Goal: Task Accomplishment & Management: Manage account settings

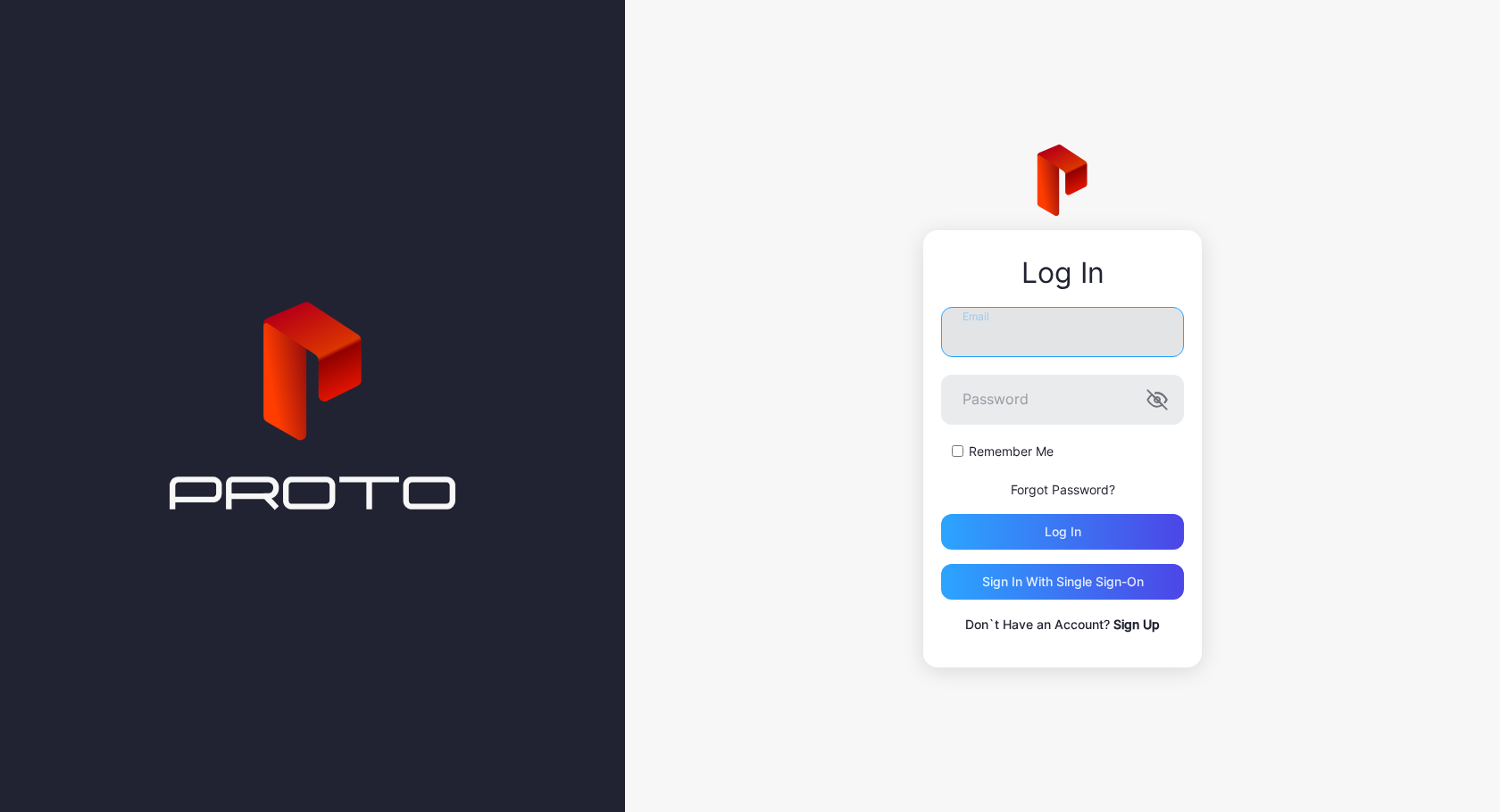
click at [1098, 327] on input "Email" at bounding box center [1063, 332] width 243 height 50
type input "**********"
click at [941, 514] on button "Log in" at bounding box center [1063, 532] width 243 height 36
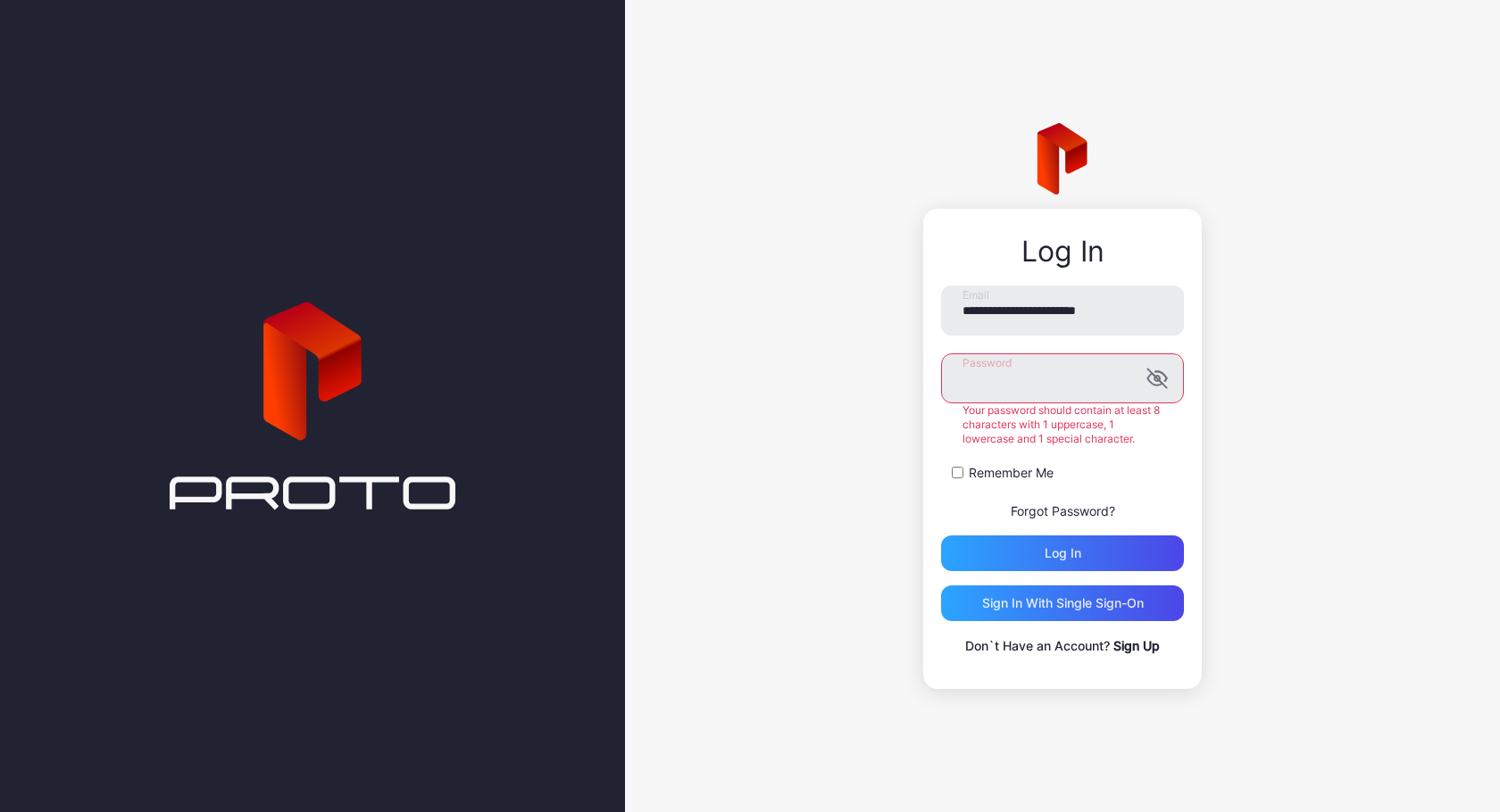
click at [941, 535] on button "Log in" at bounding box center [1063, 553] width 243 height 36
click at [1004, 470] on label "Remember Me" at bounding box center [1011, 473] width 85 height 18
click at [1062, 560] on div "Log in" at bounding box center [1063, 553] width 37 height 14
click at [941, 535] on button "Log in" at bounding box center [1063, 553] width 243 height 36
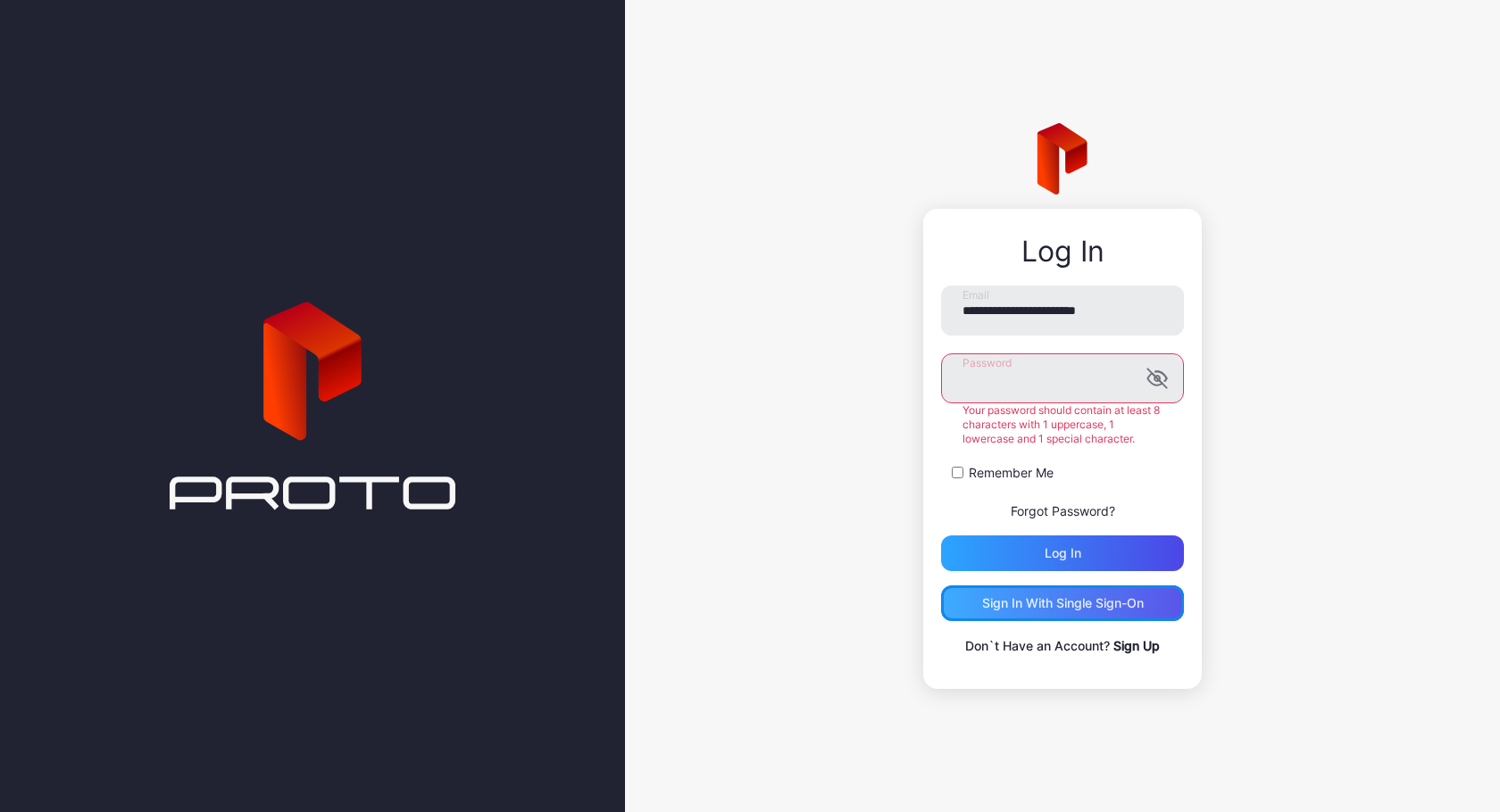
click at [1114, 604] on div "Sign in With Single Sign-On" at bounding box center [1062, 603] width 161 height 14
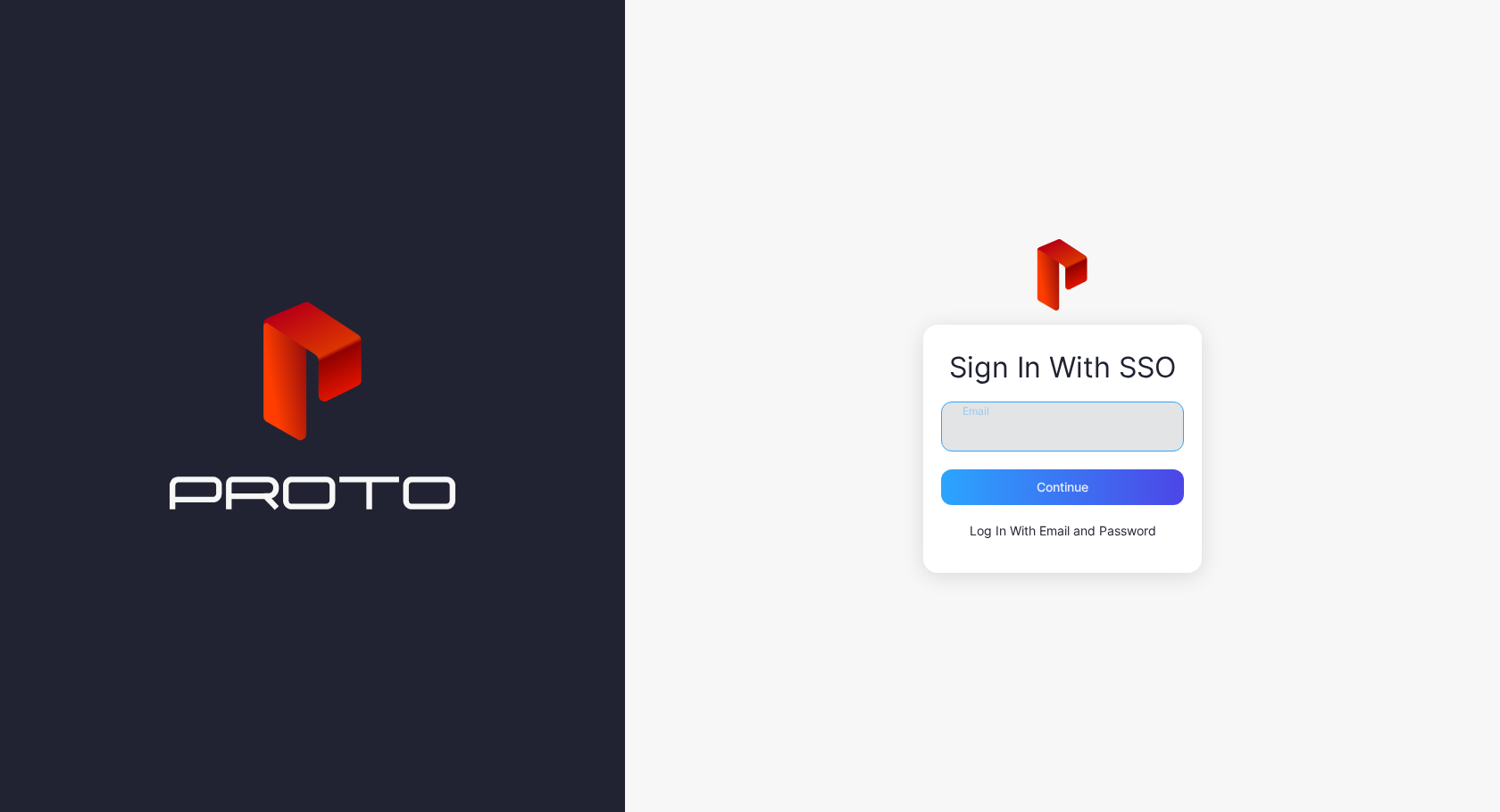
click at [1063, 422] on input "Email" at bounding box center [1063, 426] width 243 height 50
type input "**********"
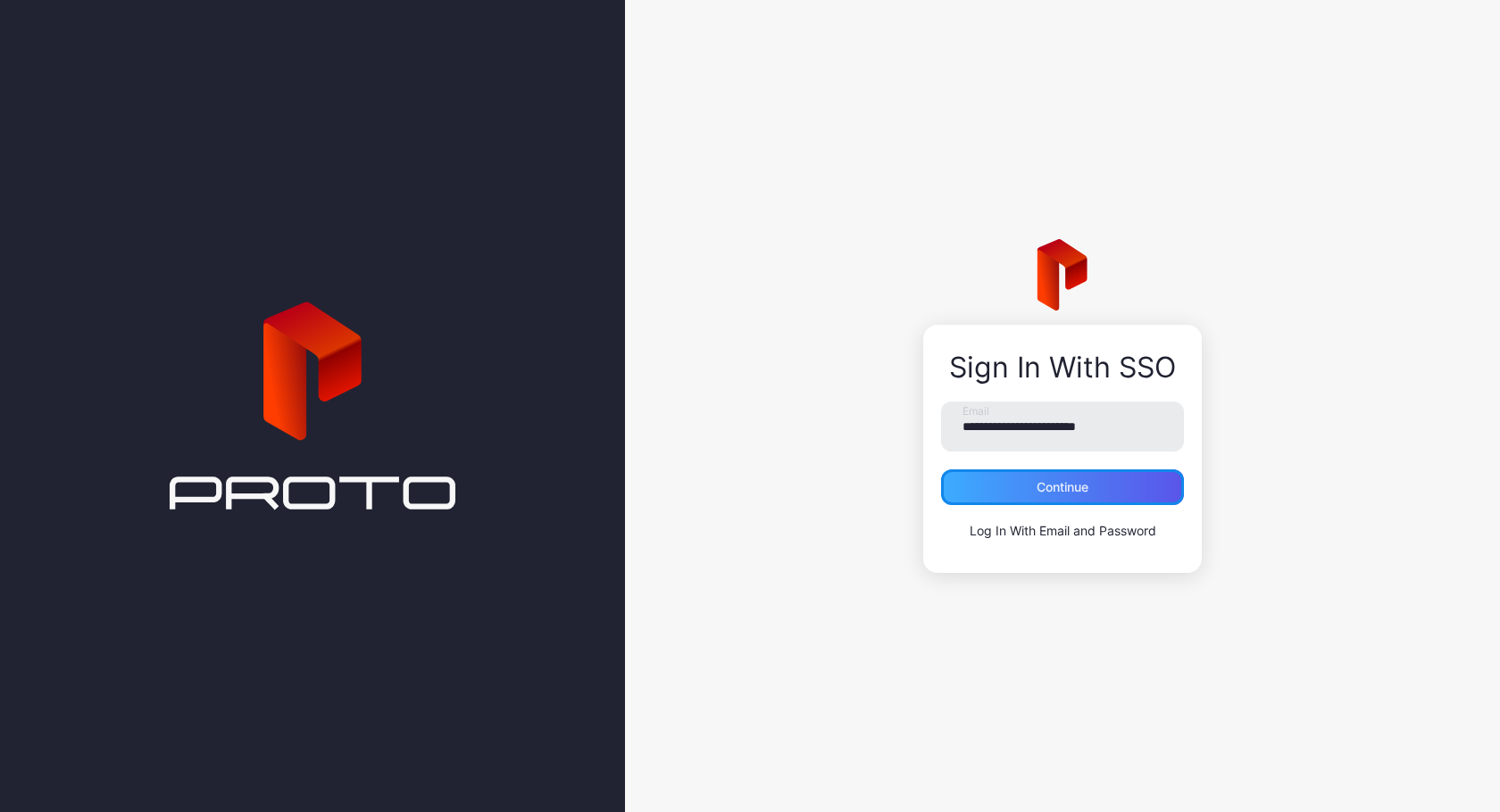
click at [1062, 486] on div "Continue" at bounding box center [1062, 487] width 52 height 14
